Goal: Information Seeking & Learning: Learn about a topic

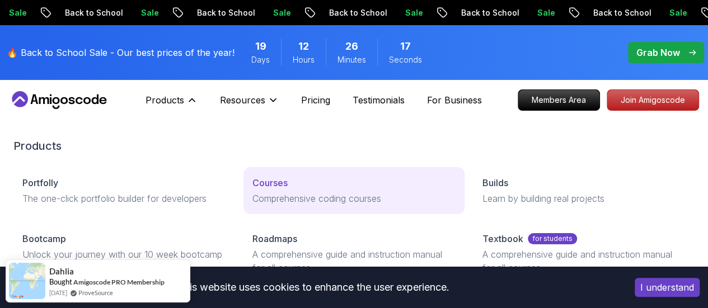
click at [252, 205] on p "Comprehensive coding courses" at bounding box center [353, 198] width 203 height 13
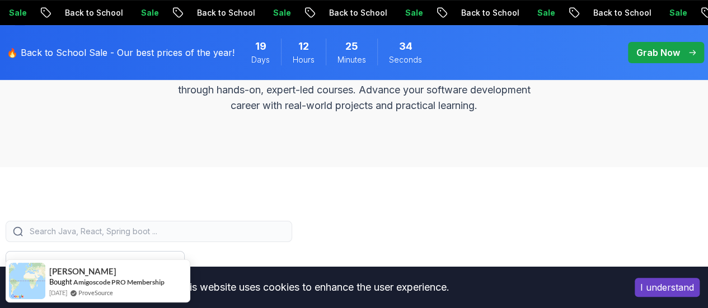
scroll to position [190, 0]
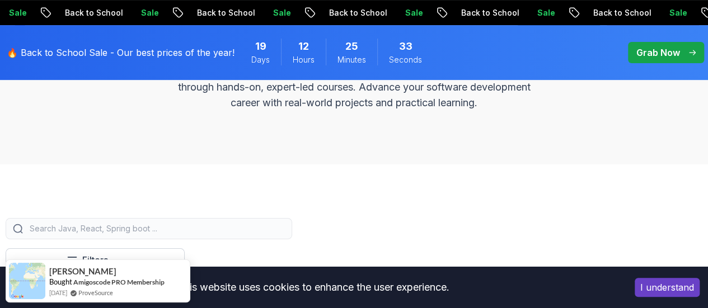
click at [255, 235] on input "search" at bounding box center [156, 228] width 258 height 11
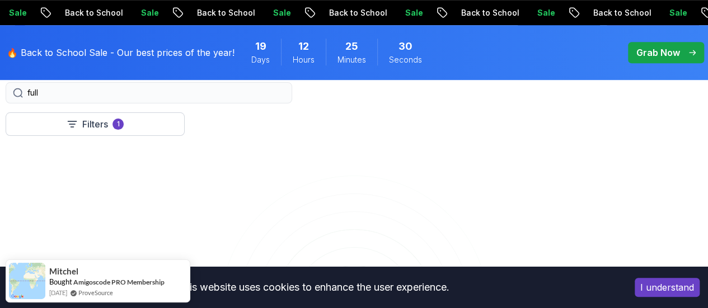
scroll to position [326, 0]
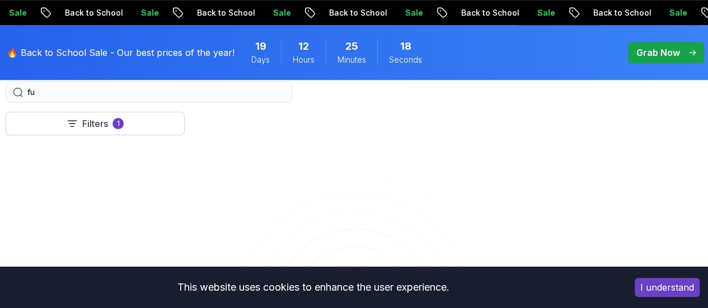
type input "f"
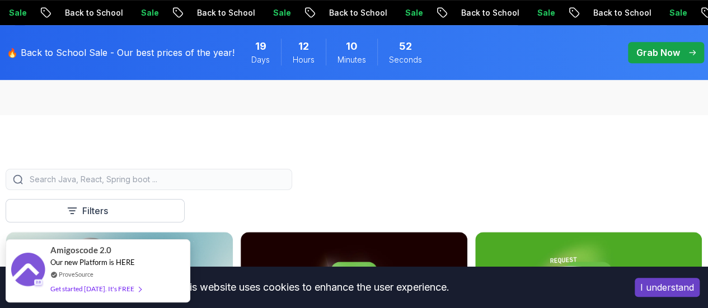
scroll to position [276, 0]
